Goal: Information Seeking & Learning: Learn about a topic

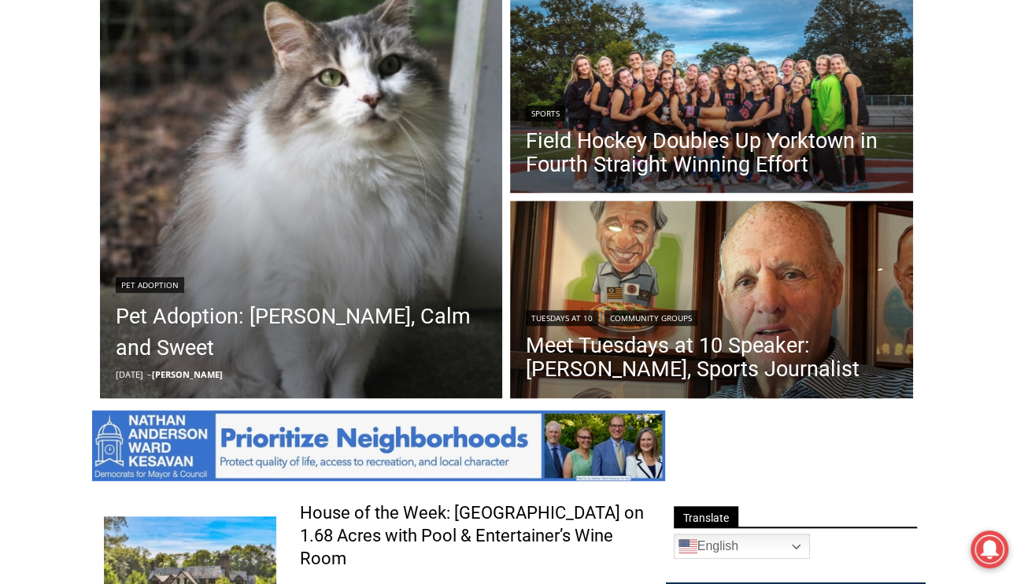
scroll to position [601, 0]
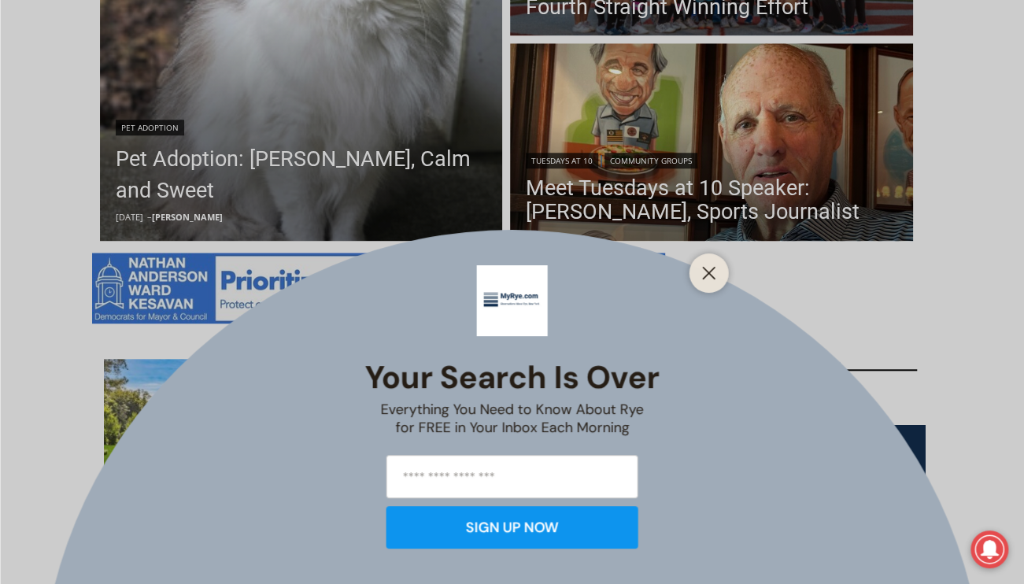
click at [735, 219] on div "Your Search is Over Everything You Need to Know About Rye for FREE in Your Inbo…" at bounding box center [512, 292] width 1024 height 584
click at [711, 266] on icon "Close" at bounding box center [709, 273] width 14 height 14
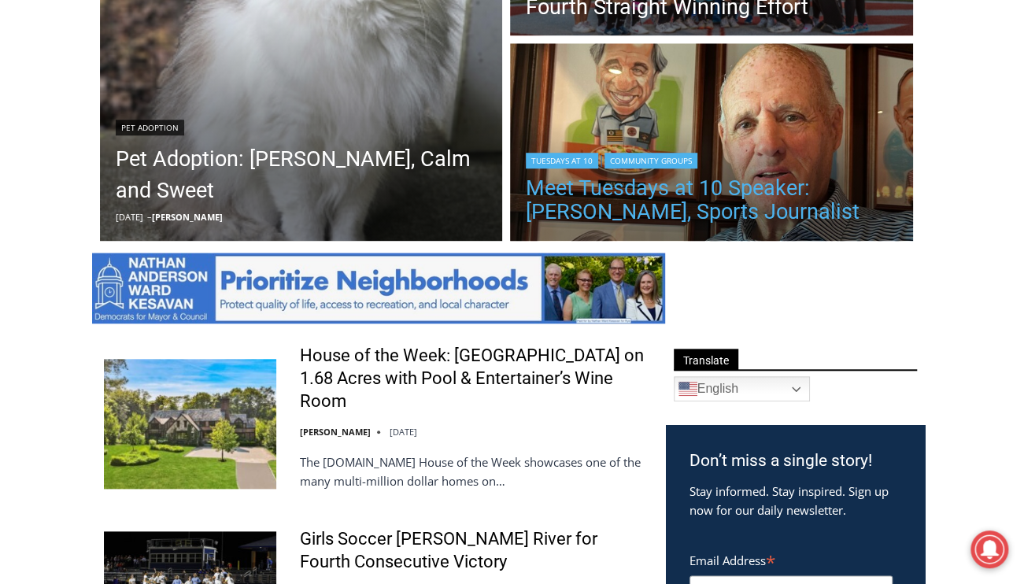
click at [725, 215] on link "Meet Tuesdays at 10 Speaker: [PERSON_NAME], Sports Journalist" at bounding box center [711, 199] width 371 height 47
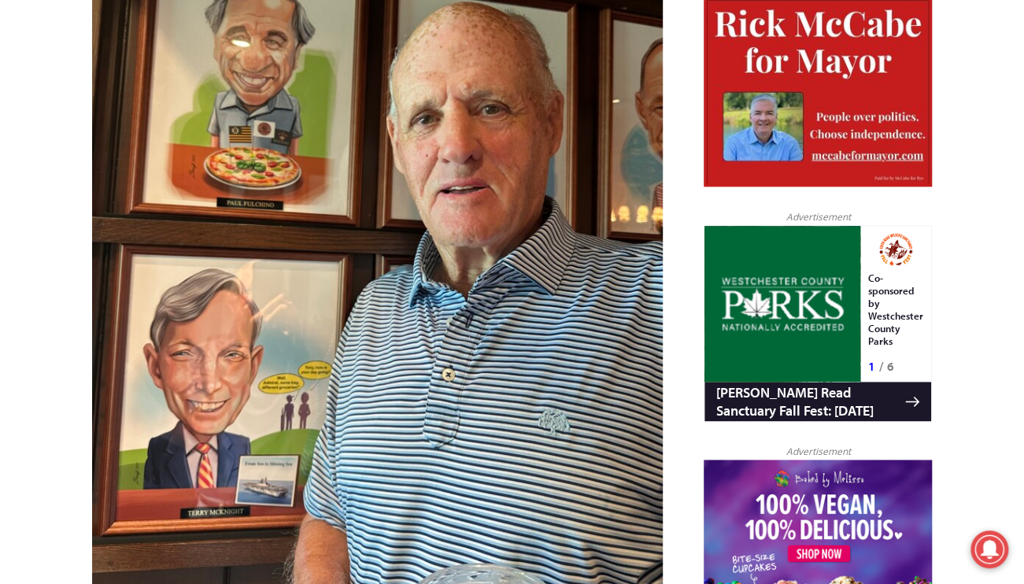
scroll to position [756, 0]
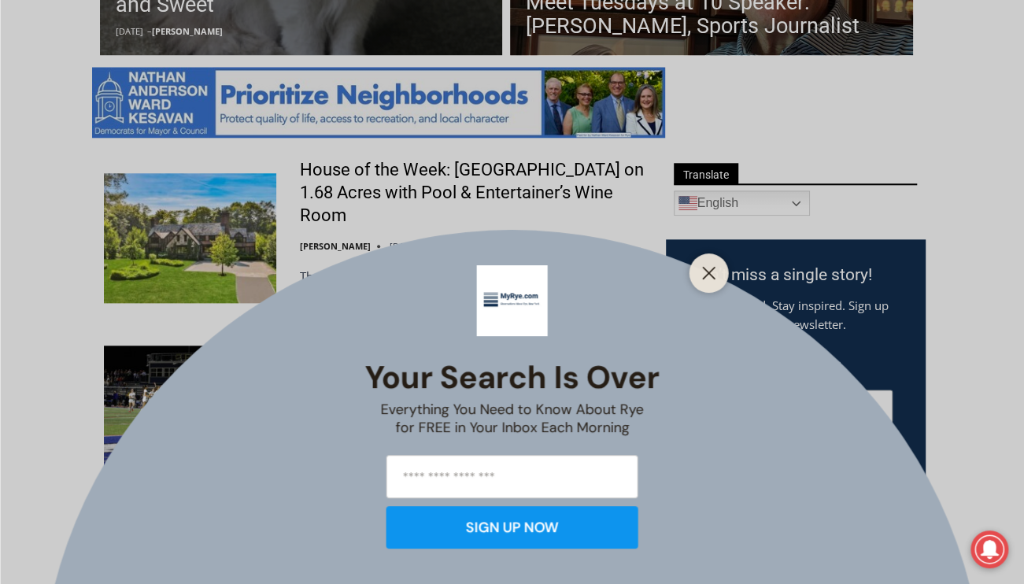
scroll to position [1023, 0]
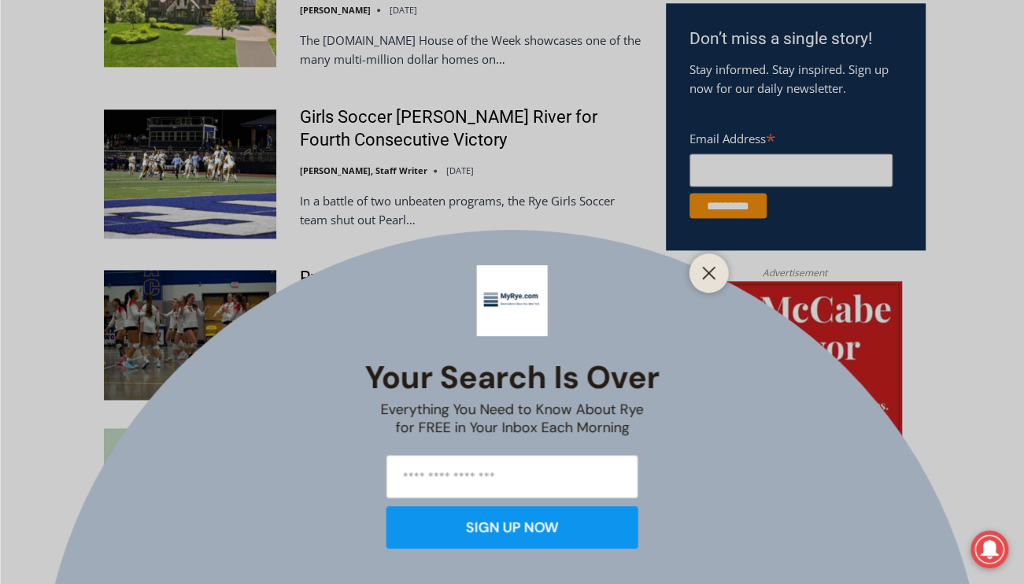
click at [721, 268] on div at bounding box center [708, 272] width 39 height 39
